Goal: Task Accomplishment & Management: Use online tool/utility

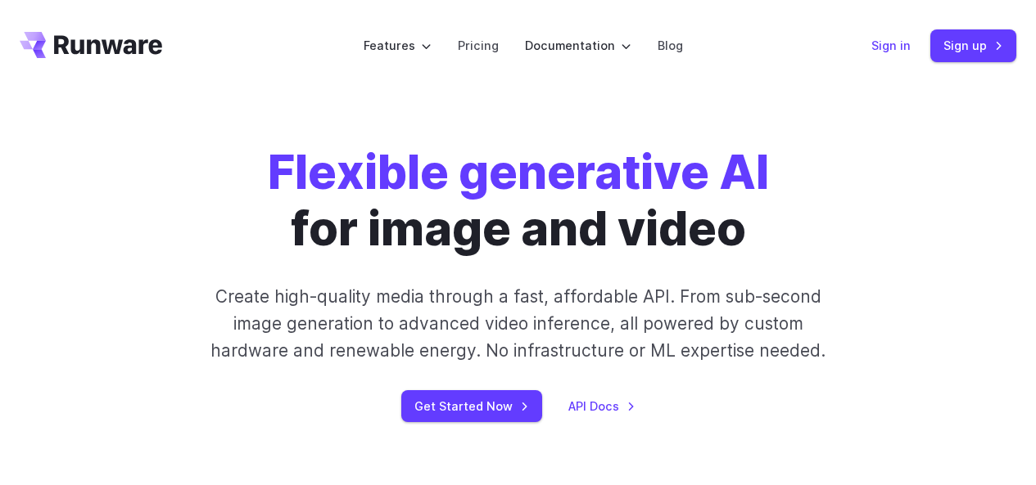
click at [880, 44] on link "Sign in" at bounding box center [890, 45] width 39 height 19
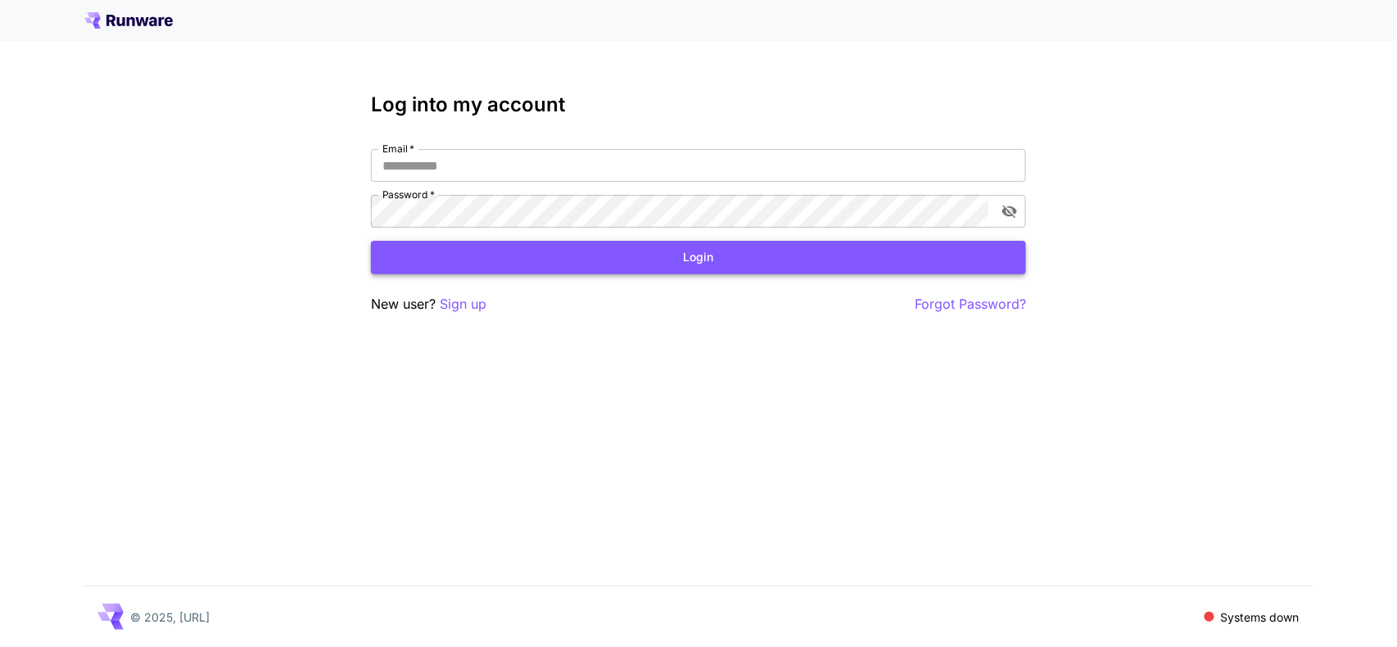
type input "**********"
click at [677, 265] on button "Login" at bounding box center [698, 258] width 655 height 34
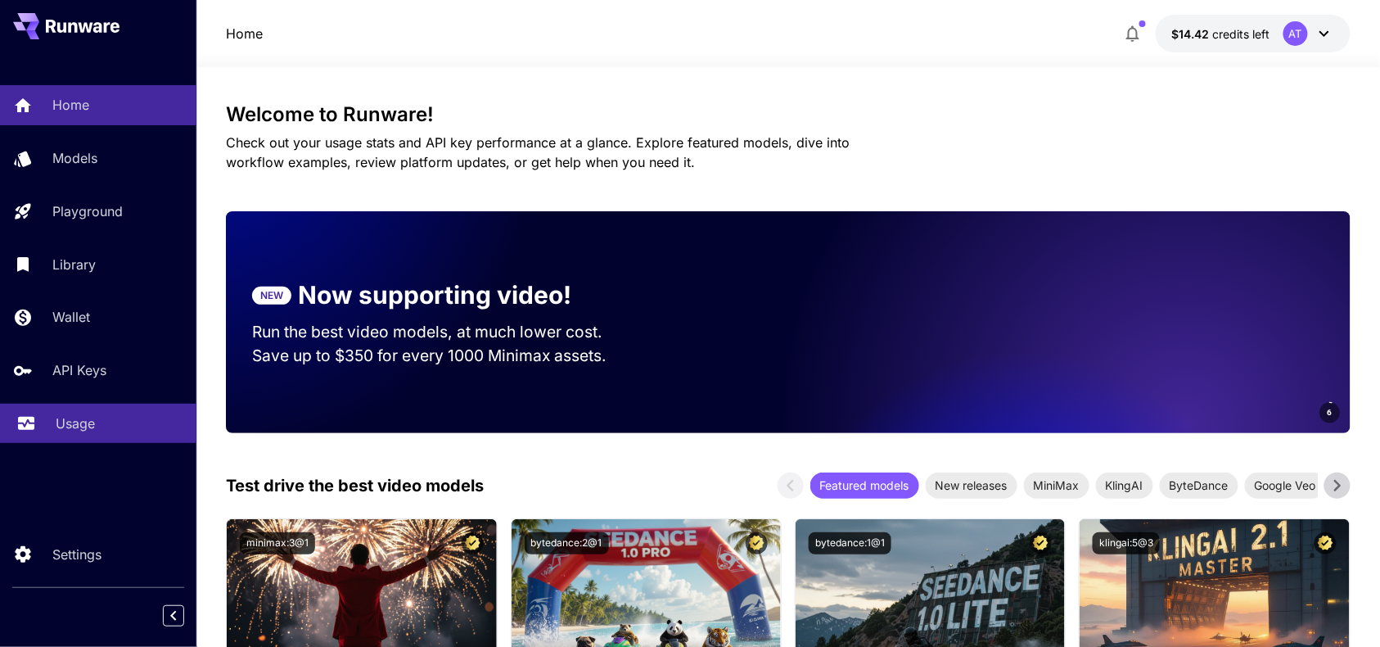
click at [80, 427] on p "Usage" at bounding box center [75, 423] width 39 height 20
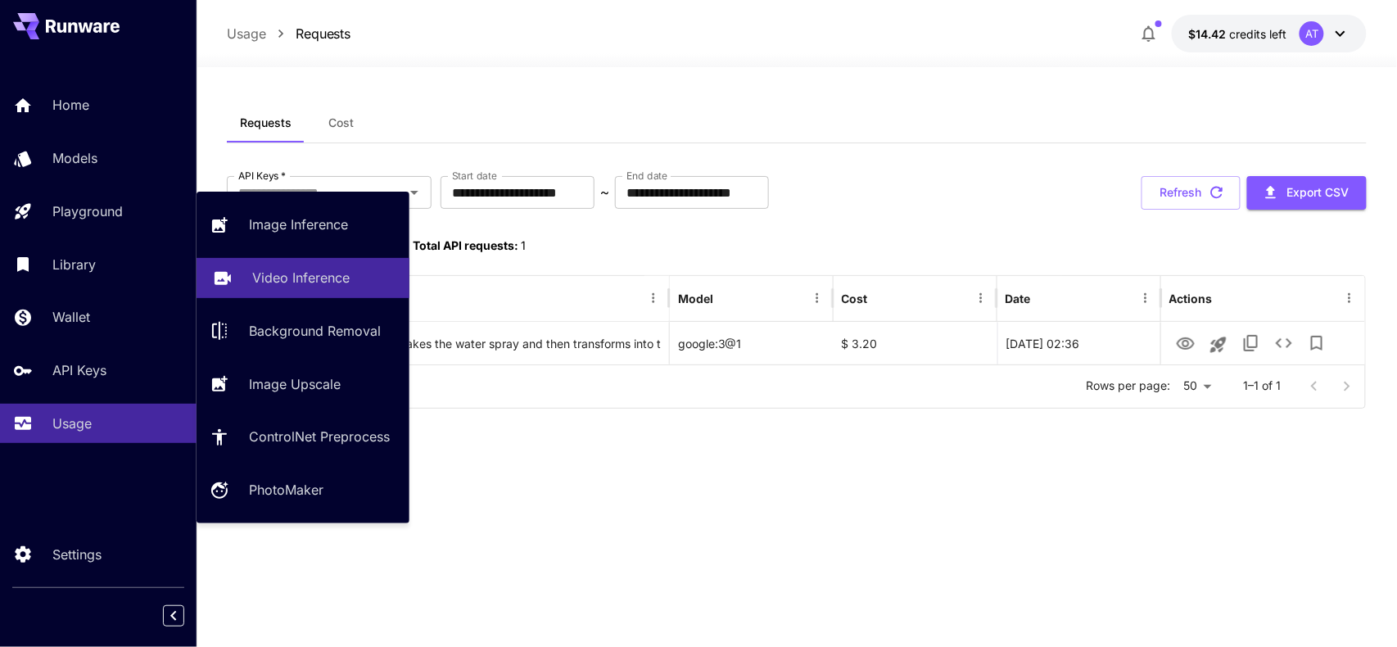
click at [319, 276] on p "Video Inference" at bounding box center [300, 278] width 97 height 20
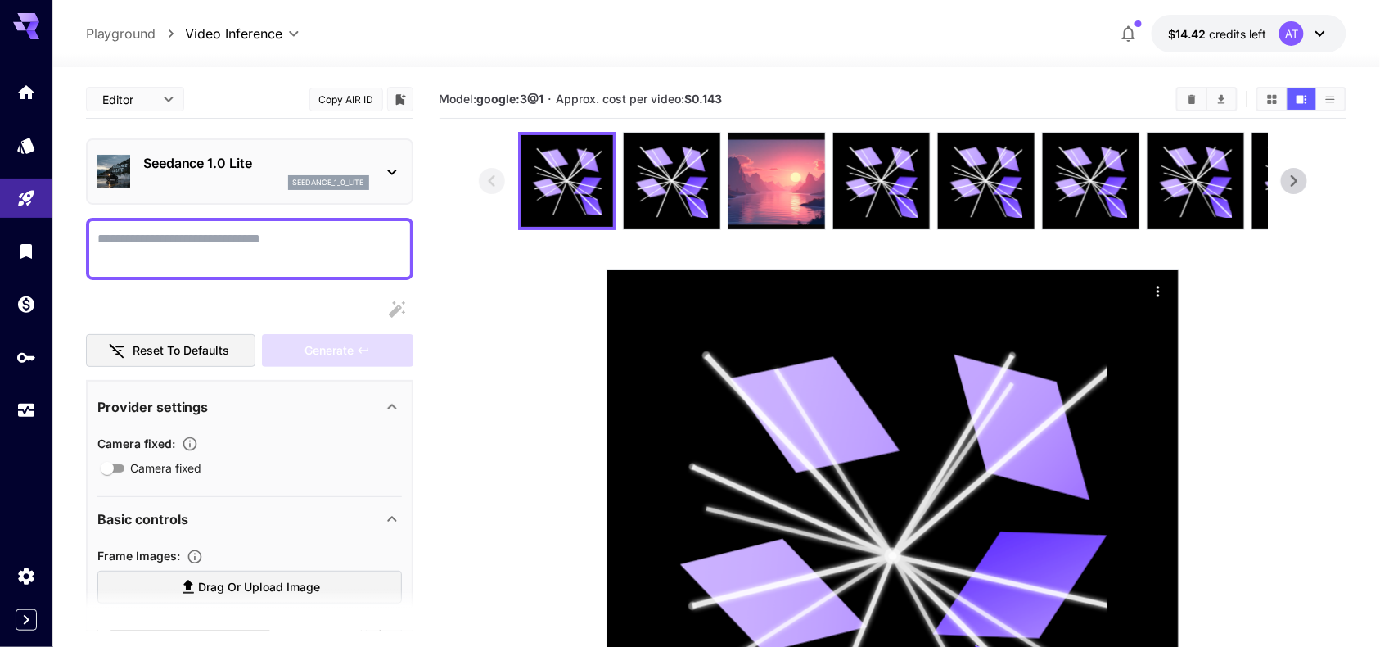
click at [226, 164] on p "Seedance 1.0 Lite" at bounding box center [256, 163] width 226 height 20
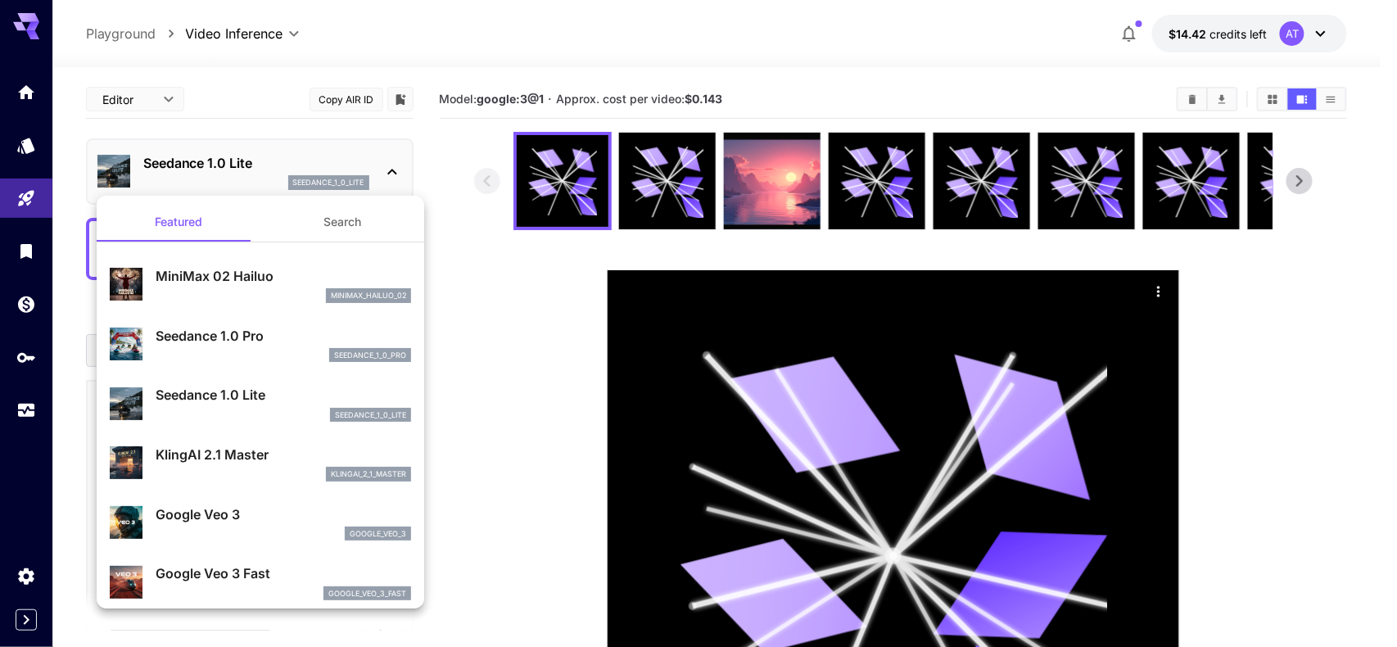
click at [24, 147] on div at bounding box center [698, 323] width 1397 height 647
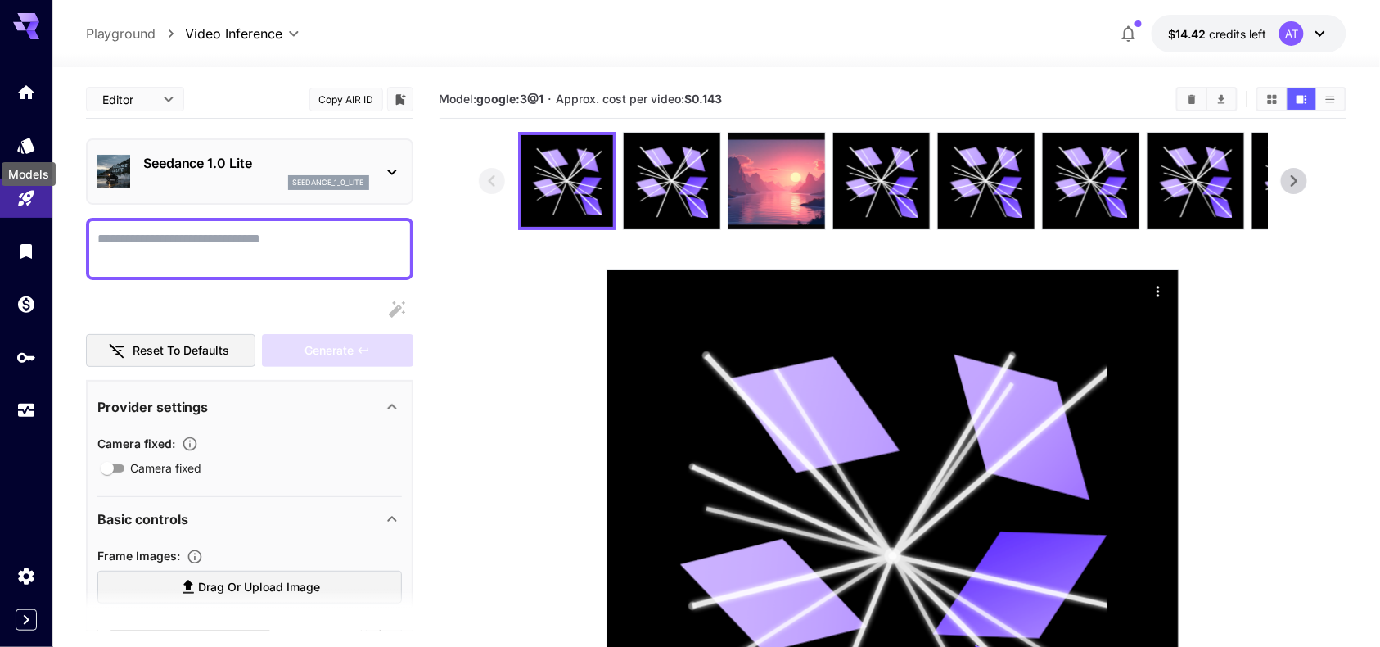
click at [24, 147] on icon "Models" at bounding box center [26, 146] width 20 height 20
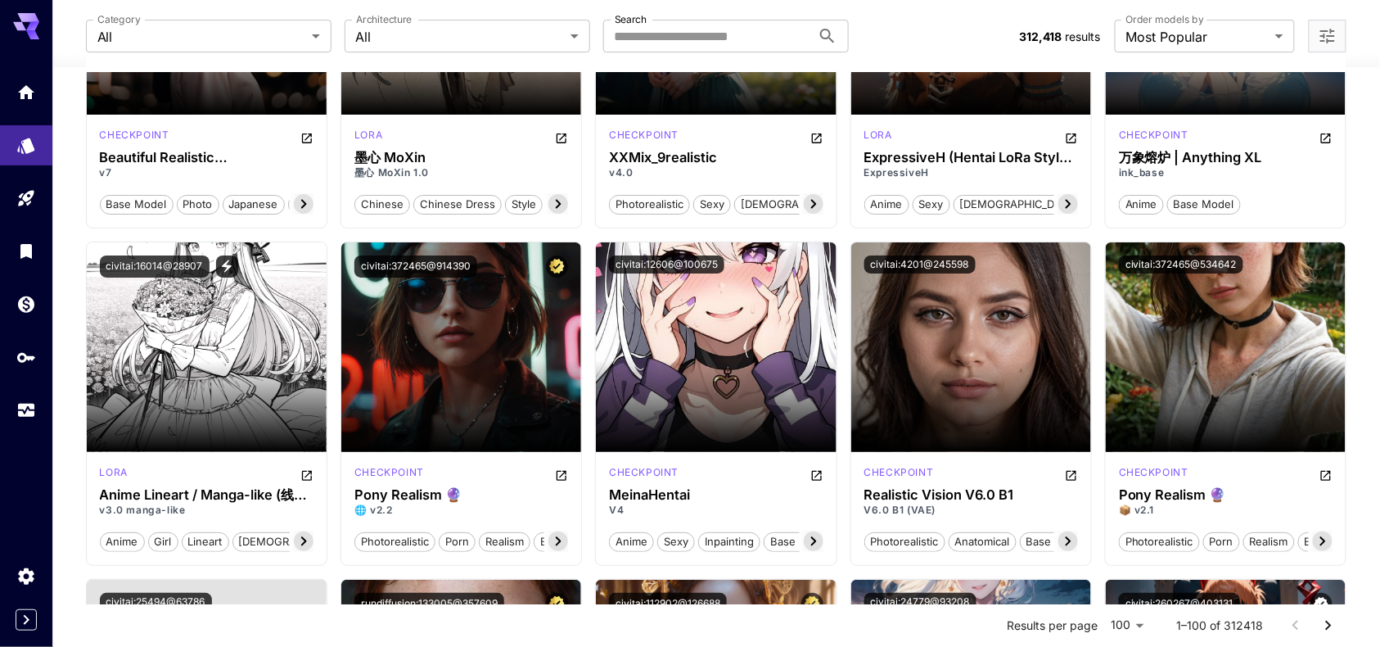
scroll to position [4147, 0]
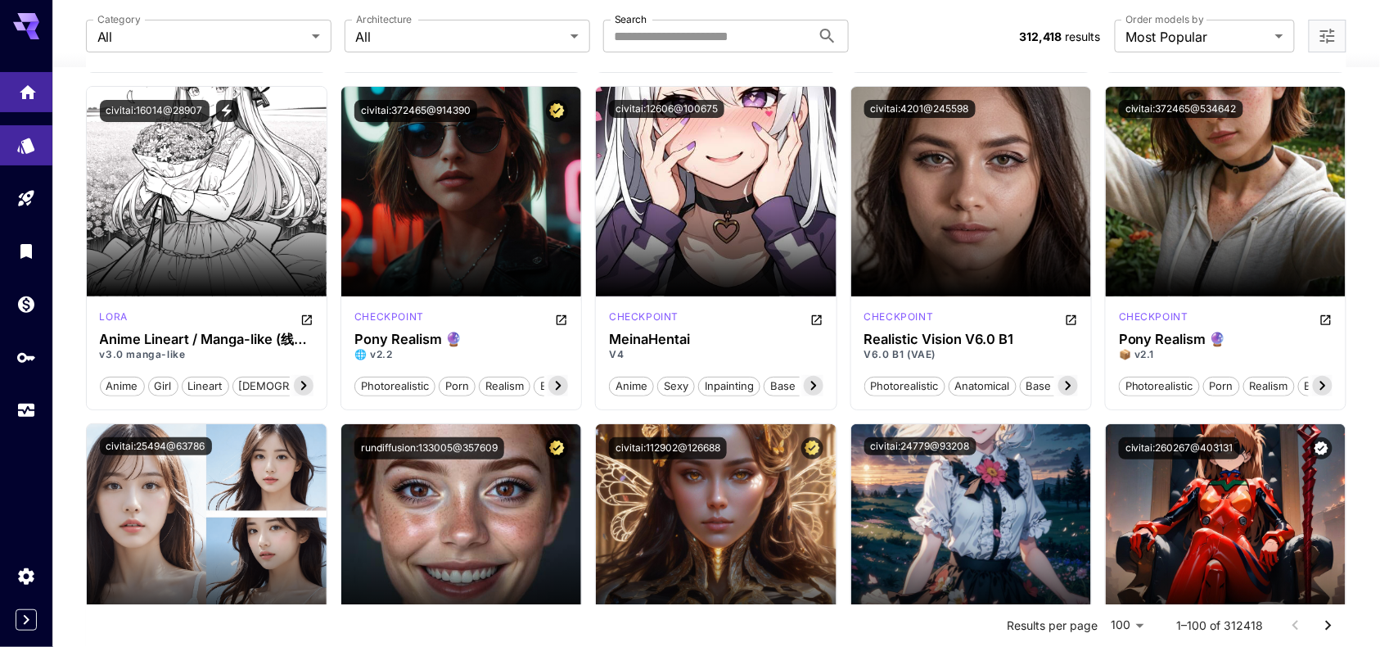
click at [19, 105] on link at bounding box center [26, 92] width 52 height 40
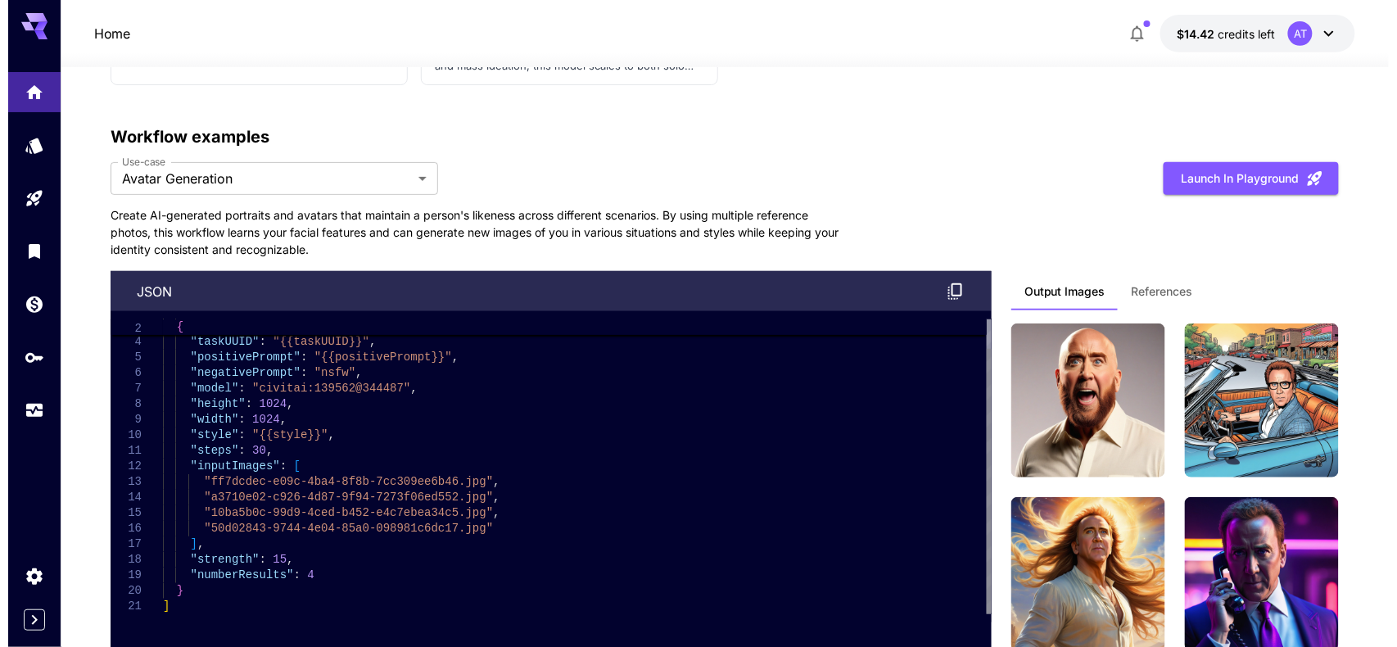
scroll to position [4307, 0]
